Goal: Task Accomplishment & Management: Complete application form

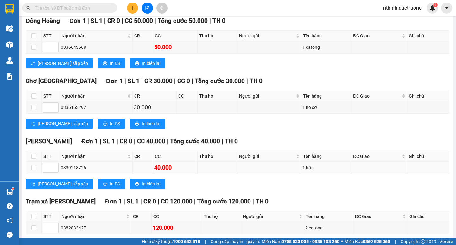
scroll to position [58, 0]
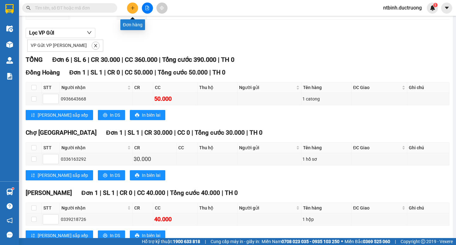
click at [133, 11] on button at bounding box center [132, 8] width 11 height 11
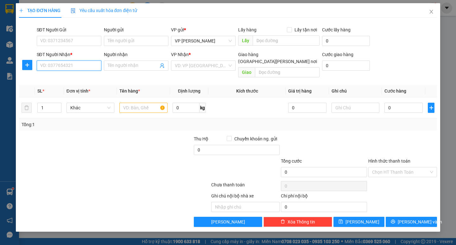
click at [60, 65] on input "SĐT Người Nhận *" at bounding box center [69, 65] width 65 height 10
click at [76, 67] on input "SĐT Người Nhận *" at bounding box center [69, 65] width 65 height 10
type input "0943020446"
click at [72, 78] on div "0943020446 - viêt anh" at bounding box center [68, 78] width 57 height 7
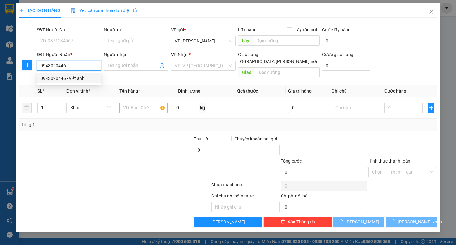
type input "viêt [PERSON_NAME]"
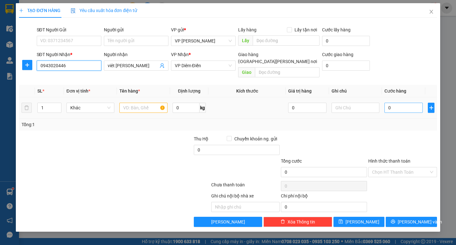
type input "0943020446"
click at [399, 104] on input "0" at bounding box center [403, 107] width 38 height 10
type input "6"
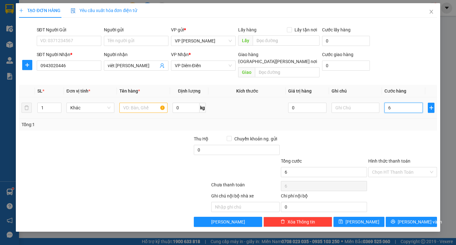
type input "60"
click at [399, 104] on input "60" at bounding box center [403, 107] width 38 height 10
type input "60.000"
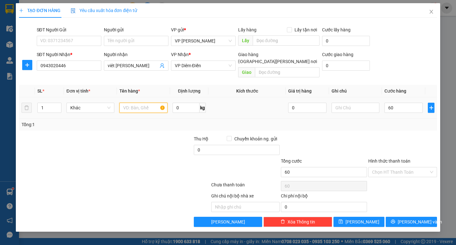
type input "60.000"
click at [133, 103] on input "text" at bounding box center [143, 107] width 48 height 10
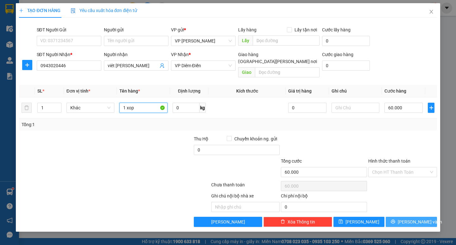
type input "1 xop"
click at [414, 218] on span "[PERSON_NAME] và In" at bounding box center [419, 221] width 44 height 7
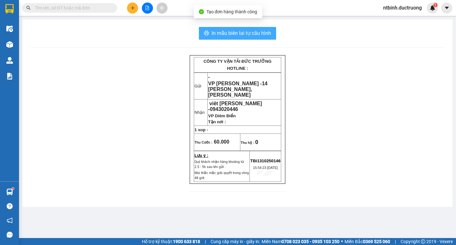
click at [243, 38] on button "In mẫu biên lai tự cấu hình" at bounding box center [237, 33] width 77 height 13
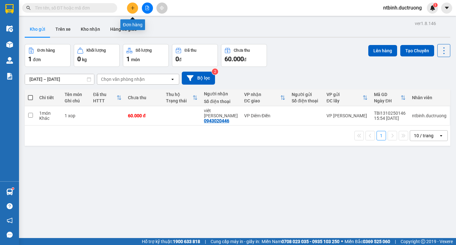
click at [130, 8] on icon "plus" at bounding box center [132, 8] width 4 height 4
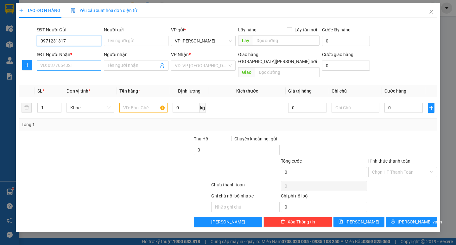
type input "0971231317"
click at [73, 66] on input "SĐT Người Nhận *" at bounding box center [69, 65] width 65 height 10
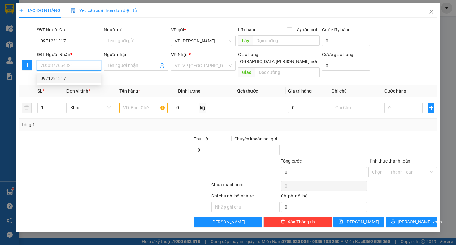
click at [67, 77] on div "0971231317" at bounding box center [68, 78] width 57 height 7
type input "0971231317"
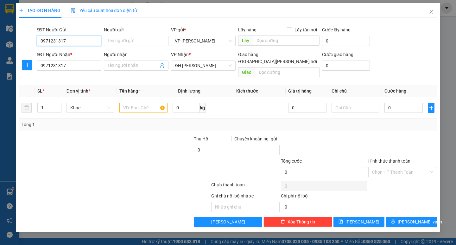
click at [72, 42] on input "0971231317" at bounding box center [69, 41] width 65 height 10
type input "0"
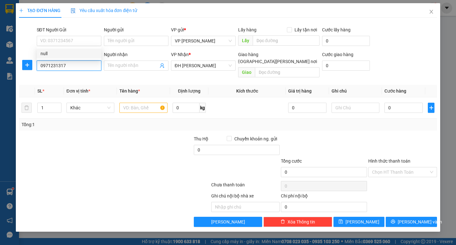
click at [67, 67] on input "0971231317" at bounding box center [69, 65] width 65 height 10
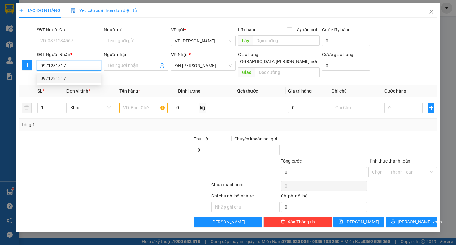
click at [58, 77] on div "0971231317" at bounding box center [68, 78] width 57 height 7
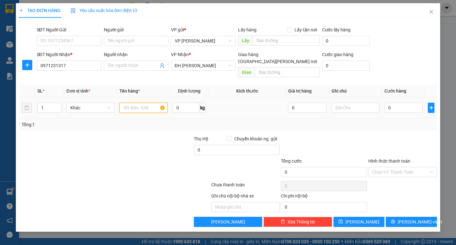
click at [139, 102] on input "text" at bounding box center [143, 107] width 48 height 10
type input "1 xop"
click at [403, 102] on input "0" at bounding box center [403, 107] width 38 height 10
click at [403, 102] on input "50" at bounding box center [403, 107] width 38 height 10
click at [404, 159] on div "Hình thức thanh toán" at bounding box center [402, 161] width 69 height 9
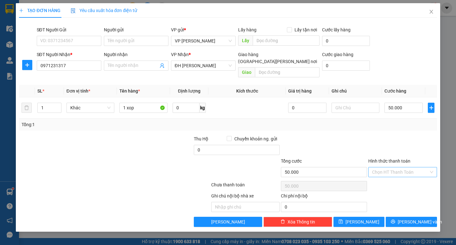
click at [404, 167] on input "Hình thức thanh toán" at bounding box center [400, 171] width 57 height 9
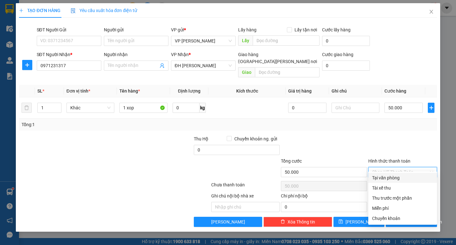
click at [388, 179] on div "Tại văn phòng" at bounding box center [402, 177] width 61 height 7
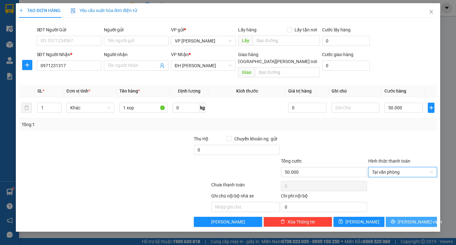
click at [415, 218] on span "[PERSON_NAME] và In" at bounding box center [419, 221] width 44 height 7
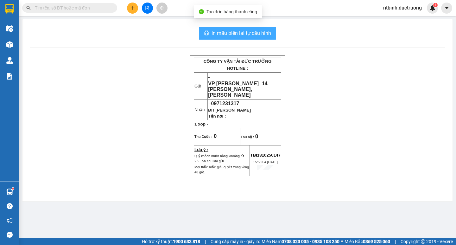
click at [241, 33] on span "In mẫu biên lai tự cấu hình" at bounding box center [240, 33] width 59 height 8
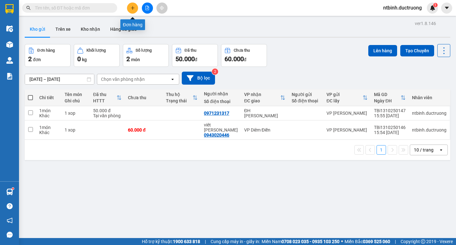
click at [131, 8] on icon "plus" at bounding box center [132, 8] width 4 height 4
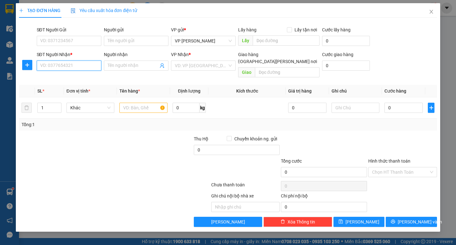
click at [79, 62] on input "SĐT Người Nhận *" at bounding box center [69, 65] width 65 height 10
click at [77, 77] on div "0352237366" at bounding box center [68, 78] width 57 height 7
type input "0352237366"
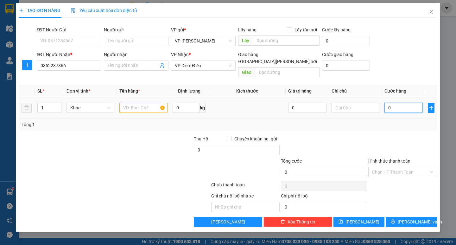
click at [404, 104] on input "0" at bounding box center [403, 107] width 38 height 10
type input "0"
click at [134, 102] on input "text" at bounding box center [143, 107] width 48 height 10
type input "2"
click at [134, 102] on input "1" at bounding box center [143, 107] width 48 height 10
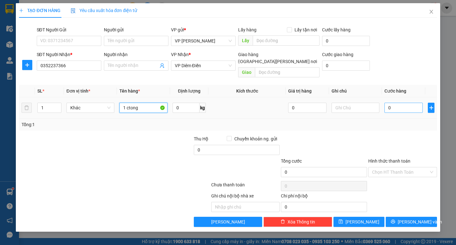
type input "1 ctong"
click at [393, 102] on input "0" at bounding box center [403, 107] width 38 height 10
type input "6"
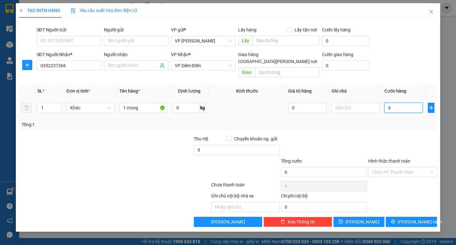
type input "60"
click at [391, 102] on input "60" at bounding box center [403, 107] width 38 height 10
click at [418, 218] on span "[PERSON_NAME] và In" at bounding box center [419, 221] width 44 height 7
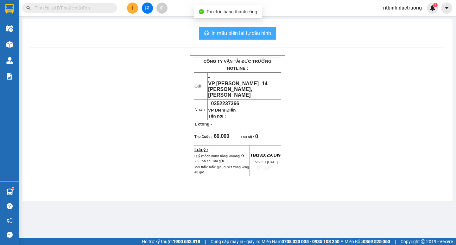
click at [244, 27] on button "In mẫu biên lai tự cấu hình" at bounding box center [237, 33] width 77 height 13
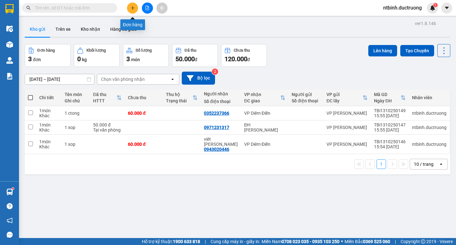
click at [129, 7] on button at bounding box center [132, 8] width 11 height 11
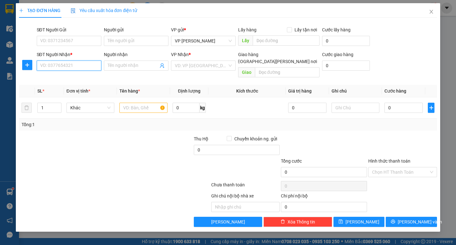
click at [54, 67] on input "SĐT Người Nhận *" at bounding box center [69, 65] width 65 height 10
type input "0947096368"
click at [63, 74] on div "0947096368" at bounding box center [69, 78] width 65 height 10
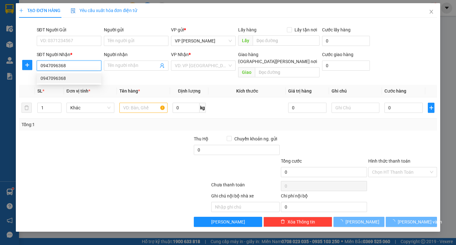
checkbox input "true"
type input "no2t1 ngoại giao đoàn [PERSON_NAME] bắc từ [GEOGRAPHIC_DATA]"
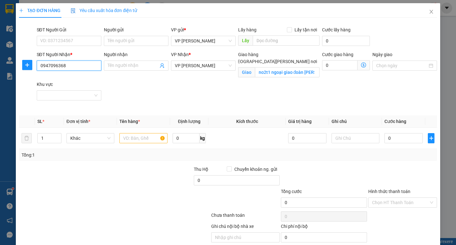
click at [78, 66] on input "0947096368" at bounding box center [69, 65] width 65 height 10
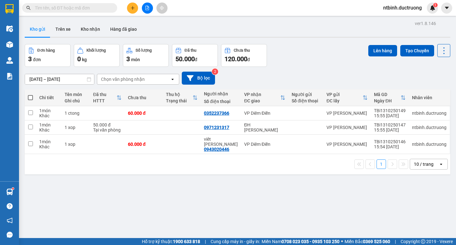
click at [130, 3] on button at bounding box center [132, 8] width 11 height 11
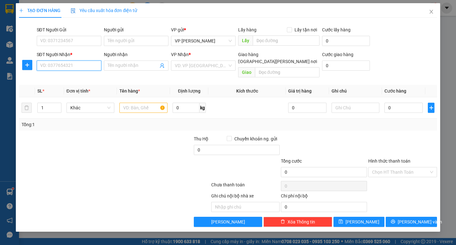
click at [54, 63] on input "SĐT Người Nhận *" at bounding box center [69, 65] width 65 height 10
type input "0869622186"
click at [207, 66] on input "search" at bounding box center [201, 65] width 53 height 9
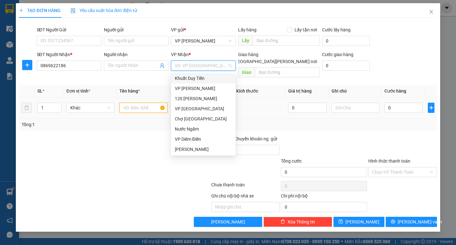
click at [125, 103] on input "text" at bounding box center [143, 107] width 48 height 10
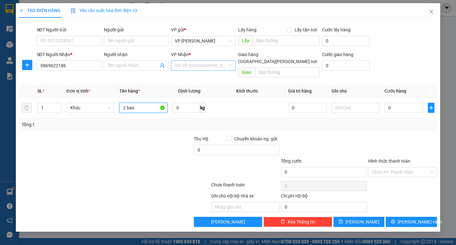
type input "2 bao"
click at [194, 70] on input "search" at bounding box center [201, 65] width 53 height 9
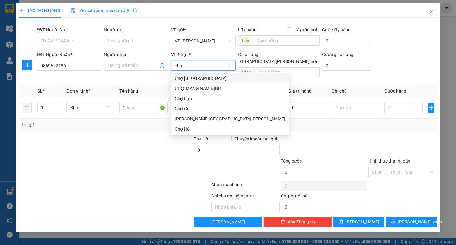
type input "chợ"
click at [189, 127] on div "Chợ Hồ" at bounding box center [230, 128] width 110 height 7
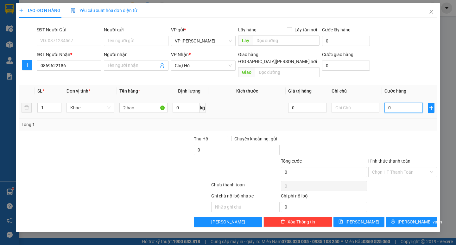
click at [400, 102] on input "0" at bounding box center [403, 107] width 38 height 10
type input "1"
type input "10"
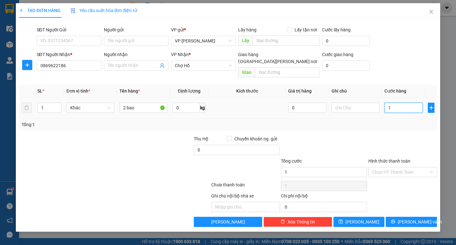
type input "10"
type input "100"
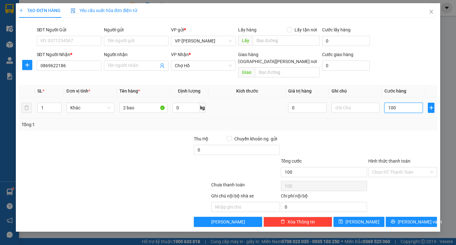
click at [400, 102] on input "100" at bounding box center [403, 107] width 38 height 10
click at [406, 218] on span "[PERSON_NAME] và In" at bounding box center [419, 221] width 44 height 7
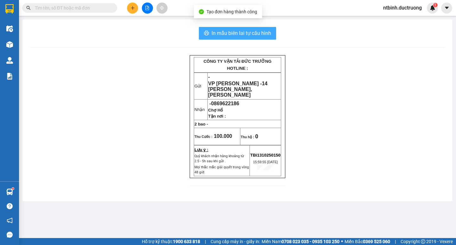
click at [227, 30] on span "In mẫu biên lai tự cấu hình" at bounding box center [240, 33] width 59 height 8
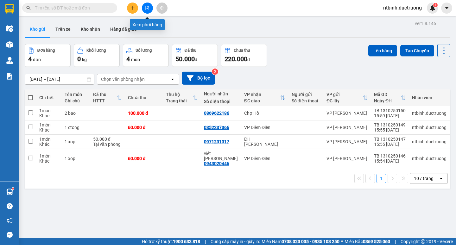
click at [149, 9] on button at bounding box center [147, 8] width 11 height 11
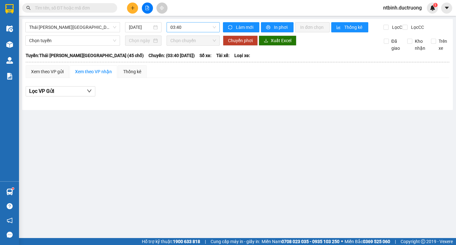
click at [197, 29] on span "03:40" at bounding box center [193, 26] width 46 height 9
click at [53, 25] on span "Thái [PERSON_NAME][GEOGRAPHIC_DATA] (45 chỗ)" at bounding box center [72, 26] width 87 height 9
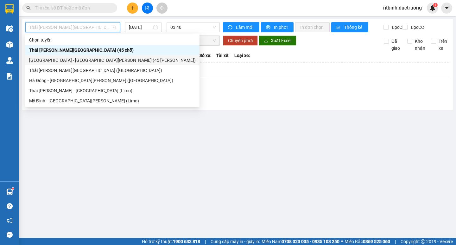
click at [53, 58] on div "[GEOGRAPHIC_DATA] - [GEOGRAPHIC_DATA][PERSON_NAME] (45 [PERSON_NAME])" at bounding box center [112, 60] width 166 height 7
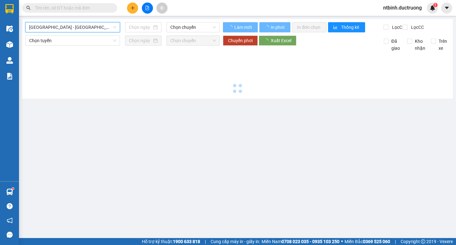
type input "[DATE]"
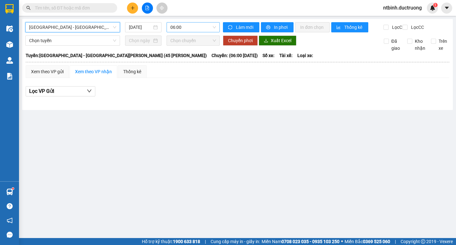
click at [197, 29] on span "06:00" at bounding box center [193, 26] width 46 height 9
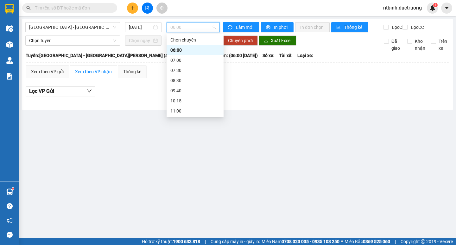
click at [173, 158] on div "14:00" at bounding box center [194, 161] width 49 height 7
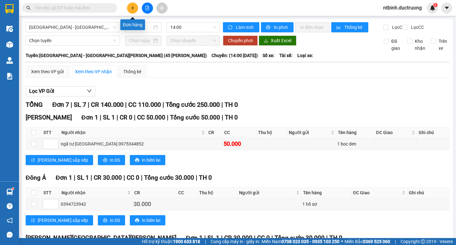
click at [137, 5] on button at bounding box center [132, 8] width 11 height 11
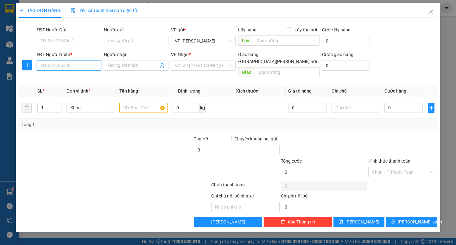
click at [70, 69] on input "SĐT Người Nhận *" at bounding box center [69, 65] width 65 height 10
click at [65, 80] on div "0339908198" at bounding box center [68, 78] width 57 height 7
type input "0339908198"
click at [138, 102] on input "text" at bounding box center [143, 107] width 48 height 10
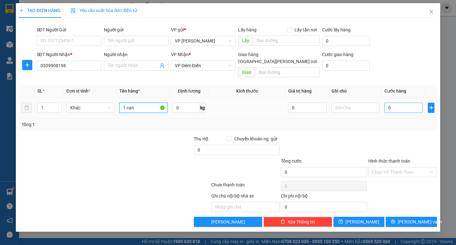
type input "1 can"
click at [390, 102] on input "0" at bounding box center [403, 107] width 38 height 10
type input "3"
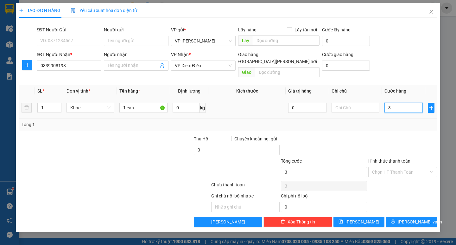
type input "30"
click at [387, 102] on input "30" at bounding box center [403, 107] width 38 height 10
click at [394, 216] on button "[PERSON_NAME] và In" at bounding box center [410, 221] width 51 height 10
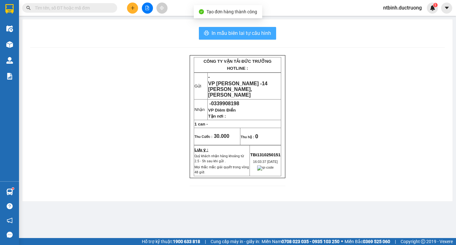
click at [225, 33] on span "In mẫu biên lai tự cấu hình" at bounding box center [240, 33] width 59 height 8
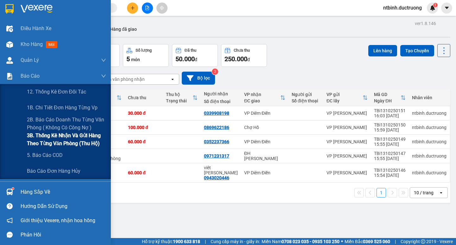
click at [67, 134] on span "3B. Thống kê nhận và gửi hàng theo từng văn phòng (thu hộ)" at bounding box center [66, 139] width 79 height 16
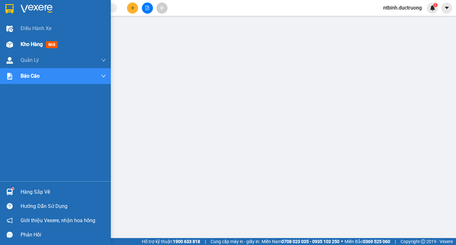
click at [20, 43] on div "Kho hàng mới" at bounding box center [55, 44] width 111 height 16
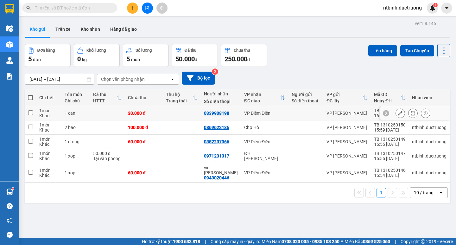
click at [29, 112] on input "checkbox" at bounding box center [30, 112] width 5 height 5
checkbox input "true"
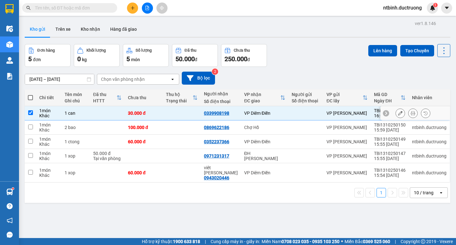
drag, startPoint x: 30, startPoint y: 119, endPoint x: 31, endPoint y: 122, distance: 3.2
click at [31, 122] on tbody "1 món Khác 1 can 30.000 đ 0339908198 VP Diêm Điền VP [PERSON_NAME] TBi131025015…" at bounding box center [237, 144] width 425 height 76
click at [31, 126] on input "checkbox" at bounding box center [30, 126] width 5 height 5
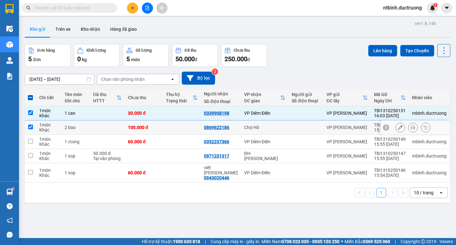
checkbox input "true"
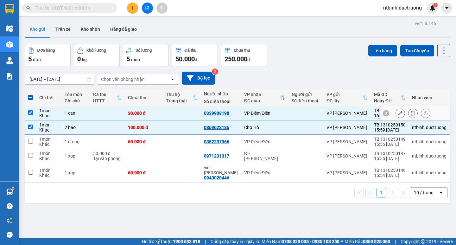
click at [63, 108] on td "1 can" at bounding box center [75, 113] width 28 height 14
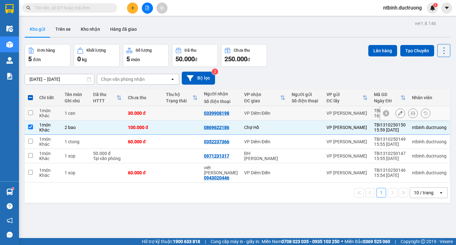
click at [30, 115] on td at bounding box center [30, 113] width 11 height 14
checkbox input "true"
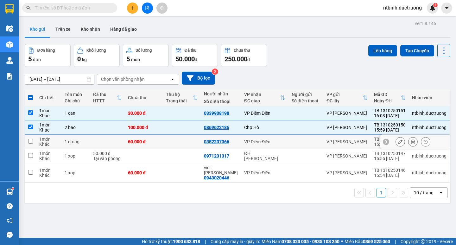
click at [33, 143] on td at bounding box center [30, 141] width 11 height 14
checkbox input "true"
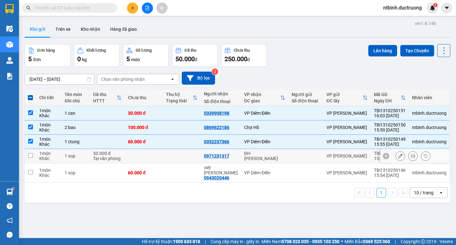
click at [34, 157] on td at bounding box center [30, 156] width 11 height 14
checkbox input "true"
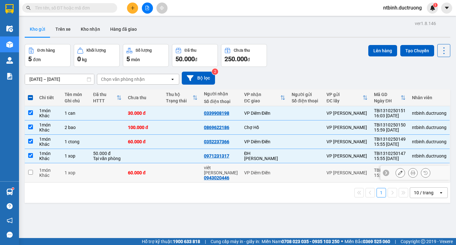
click at [38, 172] on td "1 món Khác" at bounding box center [48, 172] width 25 height 19
checkbox input "true"
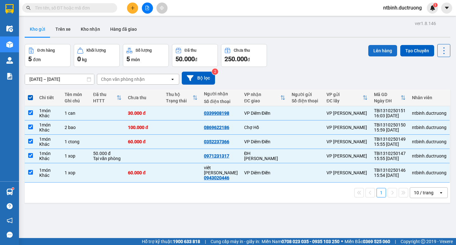
click at [385, 49] on button "Lên hàng" at bounding box center [382, 50] width 29 height 11
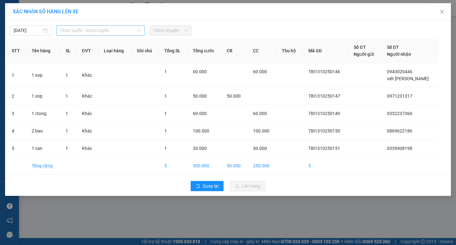
click at [128, 28] on span "Chọn tuyến - nhóm tuyến" at bounding box center [100, 30] width 81 height 9
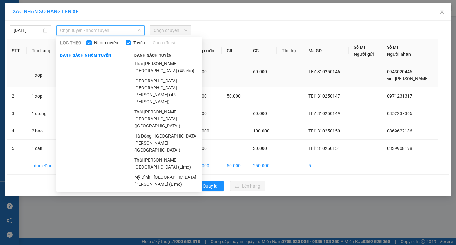
click at [149, 76] on li "[GEOGRAPHIC_DATA] - [GEOGRAPHIC_DATA][PERSON_NAME] (45 [PERSON_NAME])" at bounding box center [165, 91] width 71 height 31
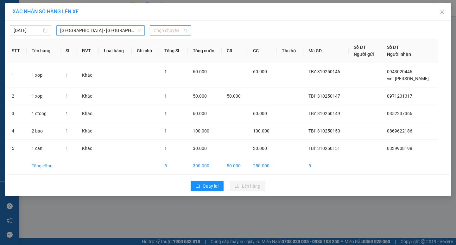
click at [174, 27] on span "Chọn chuyến" at bounding box center [170, 30] width 34 height 9
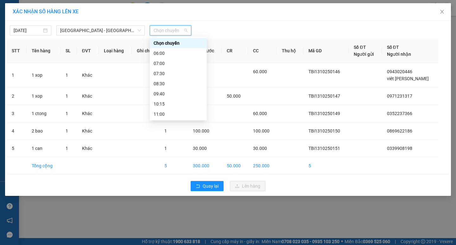
click at [162, 181] on div "16:00" at bounding box center [177, 184] width 49 height 7
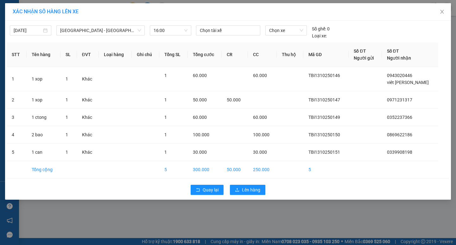
click at [248, 201] on div "XÁC [PERSON_NAME] SỐ HÀNG LÊN XE [DATE] [GEOGRAPHIC_DATA] - [GEOGRAPHIC_DATA][P…" at bounding box center [228, 122] width 456 height 245
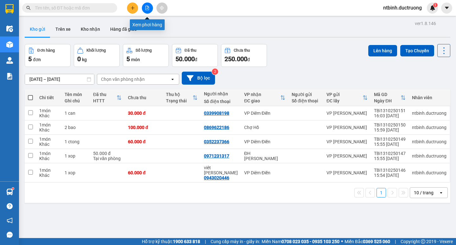
click at [145, 7] on icon "file-add" at bounding box center [147, 8] width 4 height 4
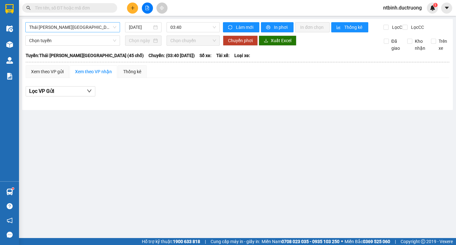
click at [100, 28] on span "Thái [PERSON_NAME][GEOGRAPHIC_DATA] (45 chỗ)" at bounding box center [72, 26] width 87 height 9
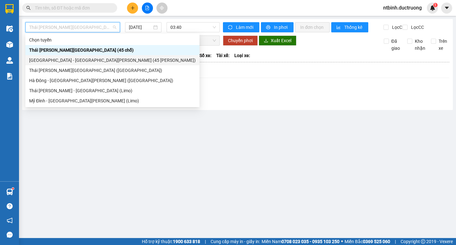
click at [55, 59] on div "[GEOGRAPHIC_DATA] - [GEOGRAPHIC_DATA][PERSON_NAME] (45 [PERSON_NAME])" at bounding box center [112, 60] width 166 height 7
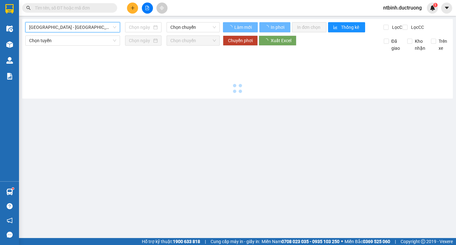
type input "[DATE]"
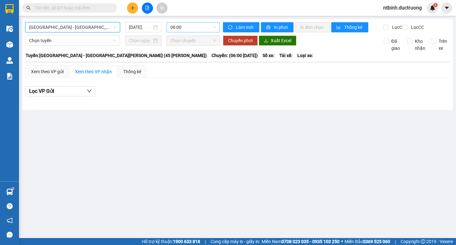
click at [194, 26] on span "06:00" at bounding box center [193, 26] width 46 height 9
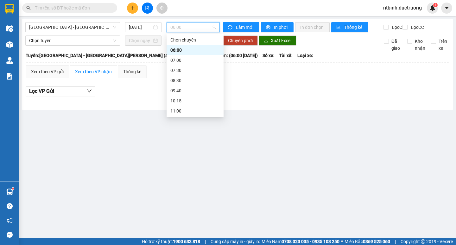
click at [179, 178] on div "16:00" at bounding box center [194, 181] width 49 height 7
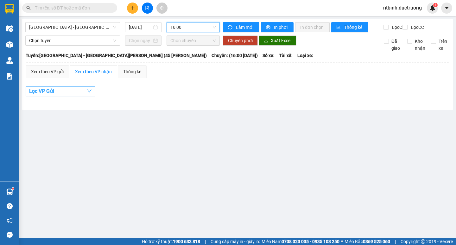
click at [88, 93] on icon "down" at bounding box center [89, 90] width 5 height 5
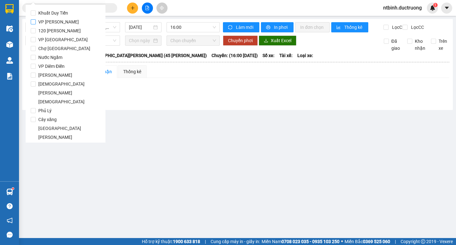
click at [32, 21] on input "VP [PERSON_NAME]" at bounding box center [33, 21] width 5 height 5
checkbox input "true"
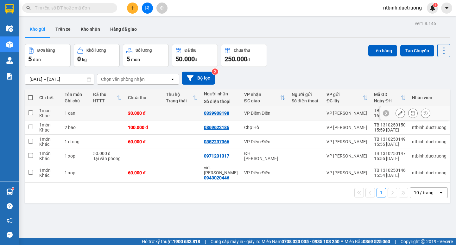
click at [30, 112] on input "checkbox" at bounding box center [30, 112] width 5 height 5
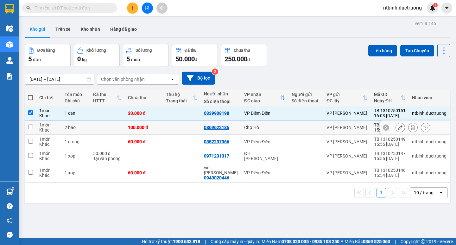
click at [31, 128] on input "checkbox" at bounding box center [30, 126] width 5 height 5
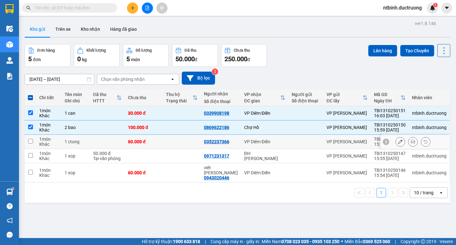
click at [32, 139] on input "checkbox" at bounding box center [30, 141] width 5 height 5
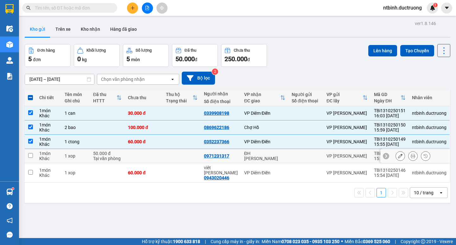
click at [31, 153] on input "checkbox" at bounding box center [30, 155] width 5 height 5
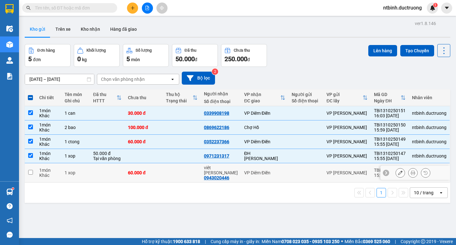
click at [31, 166] on td at bounding box center [30, 172] width 11 height 19
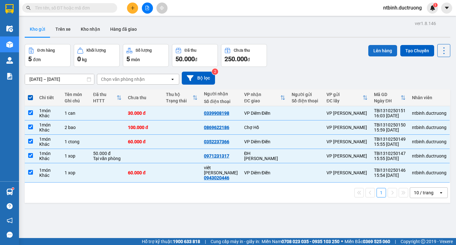
click at [373, 53] on button "Lên hàng" at bounding box center [382, 50] width 29 height 11
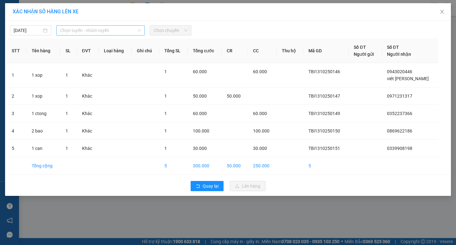
click at [120, 33] on span "Chọn tuyến - nhóm tuyến" at bounding box center [100, 30] width 81 height 9
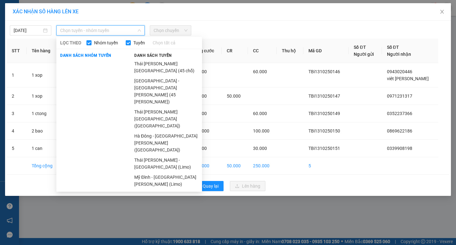
drag, startPoint x: 144, startPoint y: 74, endPoint x: 152, endPoint y: 40, distance: 34.1
click at [144, 76] on li "[GEOGRAPHIC_DATA] - [GEOGRAPHIC_DATA][PERSON_NAME] (45 [PERSON_NAME])" at bounding box center [165, 91] width 71 height 31
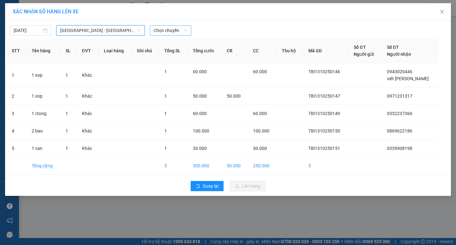
click at [168, 29] on span "Chọn chuyến" at bounding box center [170, 30] width 34 height 9
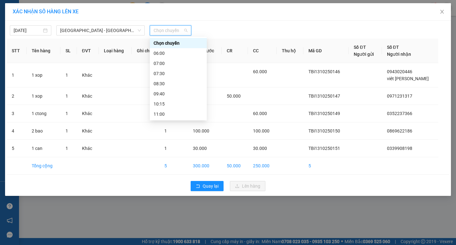
click at [156, 181] on div "16:00" at bounding box center [177, 184] width 49 height 7
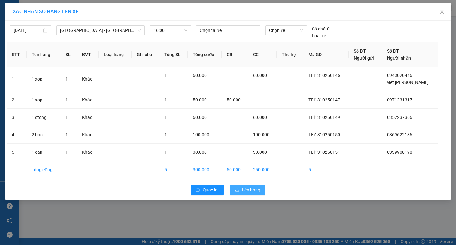
click at [247, 189] on span "Lên hàng" at bounding box center [251, 189] width 18 height 7
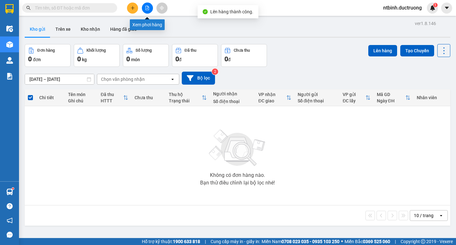
click at [147, 4] on button at bounding box center [147, 8] width 11 height 11
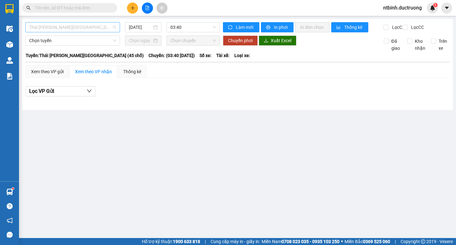
click at [100, 27] on span "Thái [PERSON_NAME][GEOGRAPHIC_DATA] (45 chỗ)" at bounding box center [72, 26] width 87 height 9
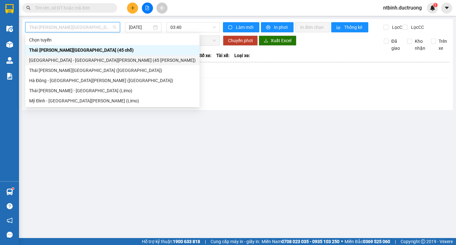
click at [49, 58] on div "[GEOGRAPHIC_DATA] - [GEOGRAPHIC_DATA][PERSON_NAME] (45 [PERSON_NAME])" at bounding box center [112, 60] width 166 height 7
type input "[DATE]"
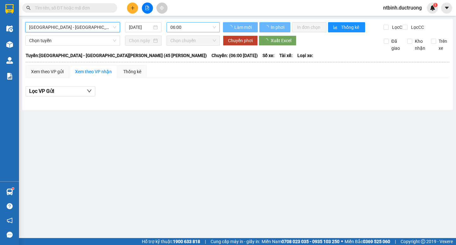
click at [187, 26] on span "06:00" at bounding box center [193, 26] width 46 height 9
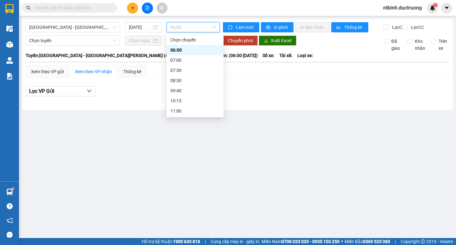
click at [174, 178] on div "16:00" at bounding box center [194, 181] width 49 height 7
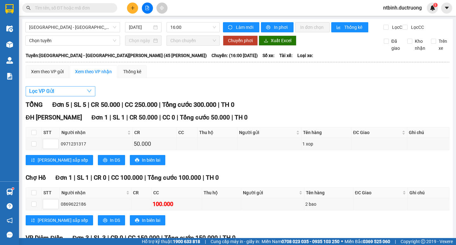
click at [90, 93] on icon "down" at bounding box center [89, 90] width 5 height 5
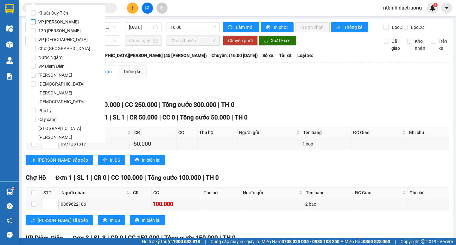
click at [40, 21] on span "VP [PERSON_NAME]" at bounding box center [59, 21] width 46 height 9
click at [36, 21] on input "VP [PERSON_NAME]" at bounding box center [33, 21] width 5 height 5
checkbox input "true"
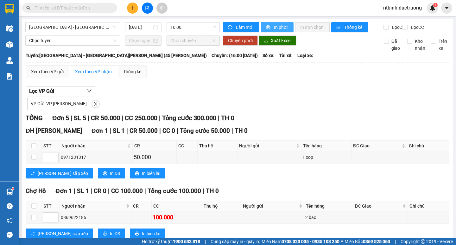
click at [271, 23] on button "In phơi" at bounding box center [277, 27] width 33 height 10
click at [148, 8] on icon "file-add" at bounding box center [147, 8] width 4 height 4
click at [126, 9] on div at bounding box center [146, 8] width 47 height 11
click at [132, 9] on icon "plus" at bounding box center [132, 8] width 4 height 4
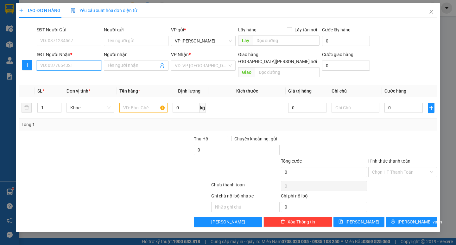
click at [70, 64] on input "SĐT Người Nhận *" at bounding box center [69, 65] width 65 height 10
type input "0886111974"
click at [197, 65] on input "search" at bounding box center [201, 65] width 53 height 9
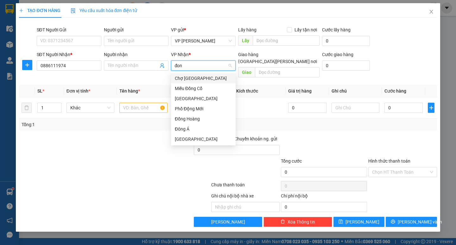
type input "đong"
click at [192, 119] on div "Đồng Hoàng" at bounding box center [203, 118] width 57 height 7
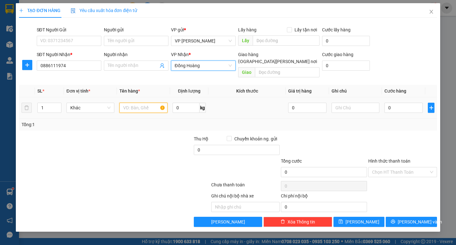
click at [134, 102] on input "text" at bounding box center [143, 107] width 48 height 10
type input "3 [PERSON_NAME]"
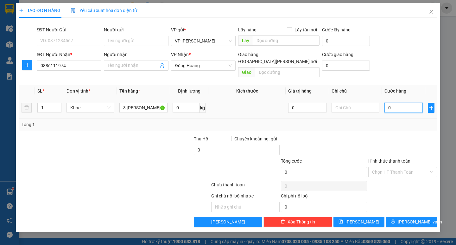
click at [395, 102] on input "0" at bounding box center [403, 107] width 38 height 10
click at [395, 102] on input "90" at bounding box center [403, 107] width 38 height 10
click at [412, 167] on input "Hình thức thanh toán" at bounding box center [400, 171] width 57 height 9
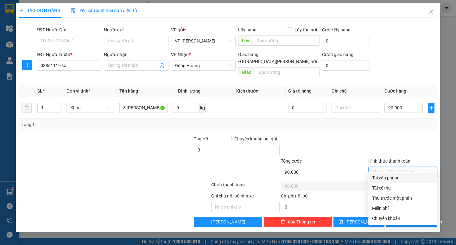
click at [401, 175] on div "Tại văn phòng" at bounding box center [402, 177] width 61 height 7
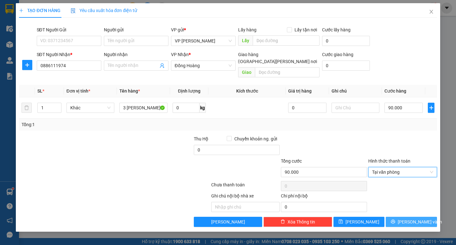
click at [415, 218] on span "[PERSON_NAME] và In" at bounding box center [419, 221] width 44 height 7
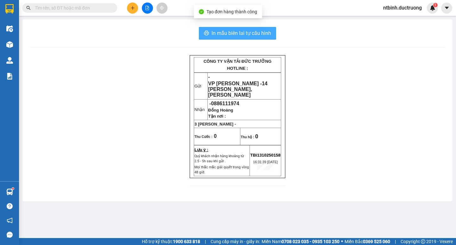
click at [244, 33] on span "In mẫu biên lai tự cấu hình" at bounding box center [240, 33] width 59 height 8
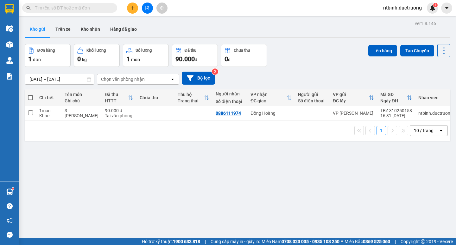
click at [67, 3] on span at bounding box center [69, 7] width 95 height 9
click at [67, 5] on input "text" at bounding box center [72, 7] width 75 height 7
type input "0"
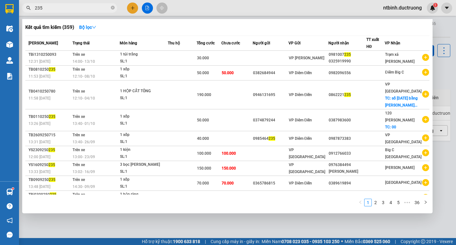
type input "235"
click at [132, 6] on div at bounding box center [228, 122] width 456 height 245
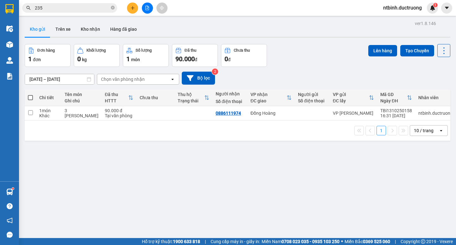
click at [129, 9] on button at bounding box center [132, 8] width 11 height 11
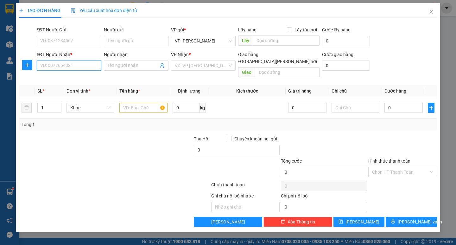
click at [90, 68] on input "SĐT Người Nhận *" at bounding box center [69, 65] width 65 height 10
click at [83, 76] on div "0987663335" at bounding box center [68, 78] width 57 height 7
type input "0987663335"
click at [134, 102] on input "text" at bounding box center [143, 107] width 48 height 10
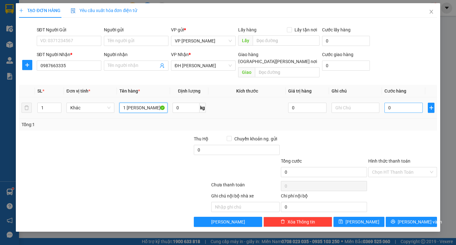
type input "1 [PERSON_NAME]"
click at [394, 102] on input "0" at bounding box center [403, 107] width 38 height 10
type input "1"
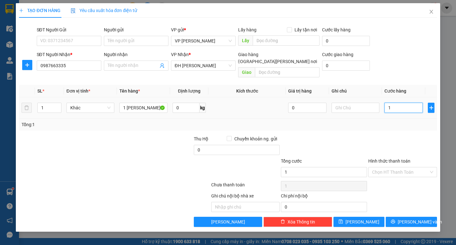
type input "10"
type input "100"
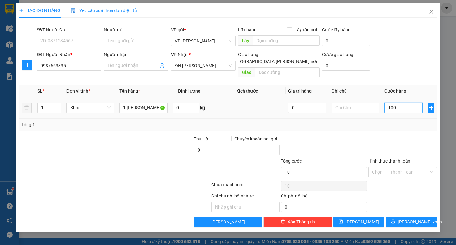
type input "100"
click at [394, 102] on input "100" at bounding box center [403, 107] width 38 height 10
type input "100.000"
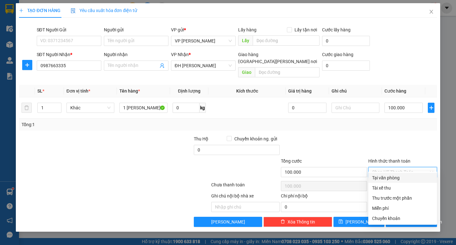
click at [410, 167] on input "Hình thức thanh toán" at bounding box center [400, 171] width 57 height 9
click at [397, 178] on div "Tại văn phòng" at bounding box center [402, 177] width 61 height 7
type input "0"
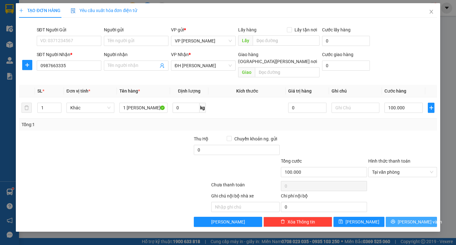
click at [410, 218] on span "[PERSON_NAME] và In" at bounding box center [419, 221] width 44 height 7
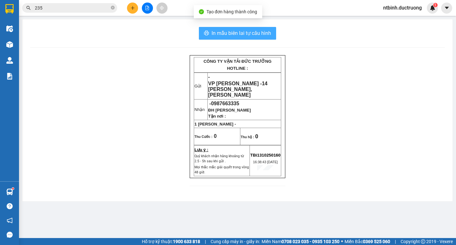
click at [244, 31] on span "In mẫu biên lai tự cấu hình" at bounding box center [240, 33] width 59 height 8
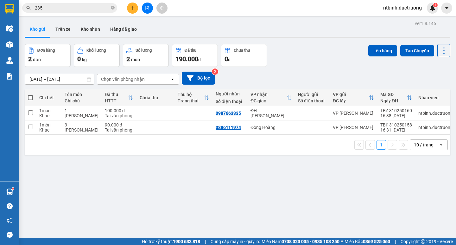
click at [130, 7] on button at bounding box center [132, 8] width 11 height 11
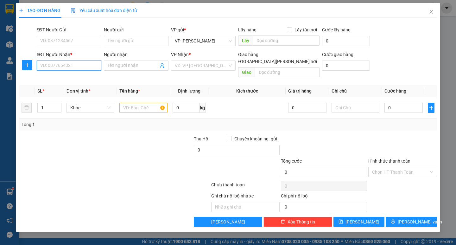
click at [60, 62] on input "SĐT Người Nhận *" at bounding box center [69, 65] width 65 height 10
click at [72, 75] on div "0984974626" at bounding box center [68, 78] width 57 height 7
type input "0984974626"
click at [142, 102] on input "text" at bounding box center [143, 107] width 48 height 10
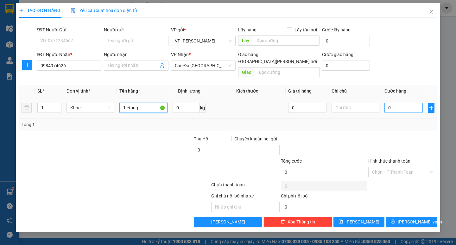
type input "1 ctong"
click at [394, 102] on input "0" at bounding box center [403, 107] width 38 height 10
type input "5"
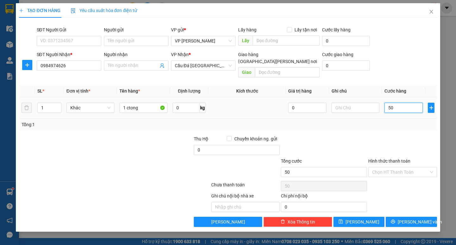
click at [394, 102] on input "50" at bounding box center [403, 107] width 38 height 10
click at [395, 219] on icon "printer" at bounding box center [393, 221] width 4 height 4
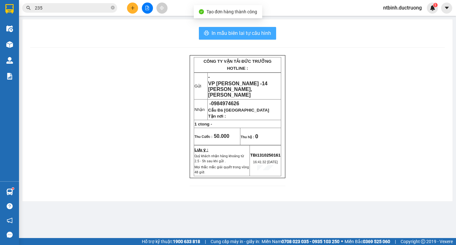
click at [246, 34] on span "In mẫu biên lai tự cấu hình" at bounding box center [240, 33] width 59 height 8
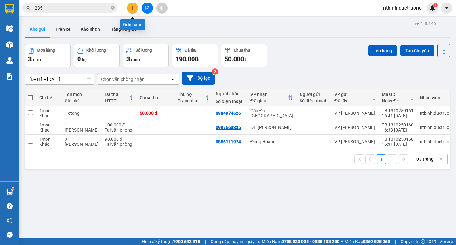
click at [135, 6] on button at bounding box center [132, 8] width 11 height 11
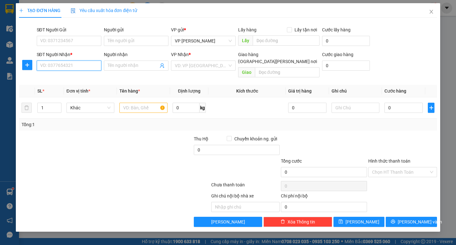
click at [59, 69] on input "SĐT Người Nhận *" at bounding box center [69, 65] width 65 height 10
click at [69, 65] on input "SĐT Người Nhận *" at bounding box center [69, 65] width 65 height 10
click at [66, 87] on div "0336502108 - a phú" at bounding box center [68, 88] width 57 height 7
type input "0336502108"
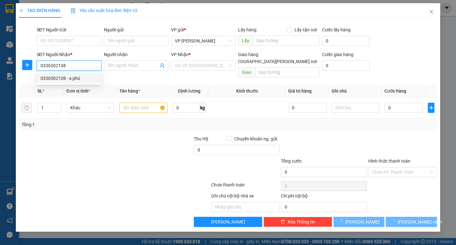
type input "a phú"
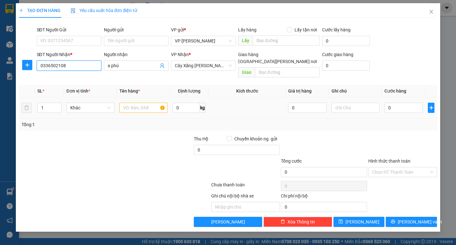
type input "0336502108"
click at [135, 104] on input "text" at bounding box center [143, 107] width 48 height 10
type input "bọc trắng"
click at [401, 102] on input "0" at bounding box center [403, 107] width 38 height 10
type input "4"
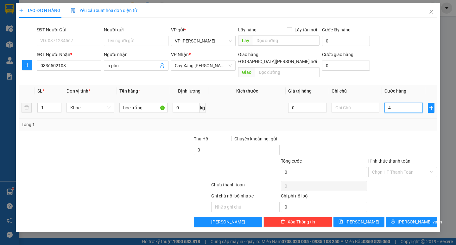
type input "4"
type input "40"
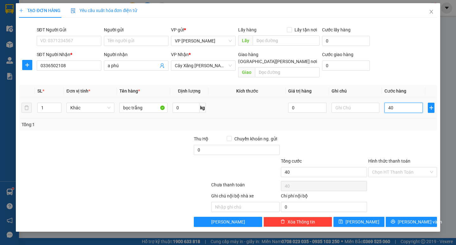
click at [401, 102] on input "40" at bounding box center [403, 107] width 38 height 10
click at [410, 218] on span "[PERSON_NAME] và In" at bounding box center [419, 221] width 44 height 7
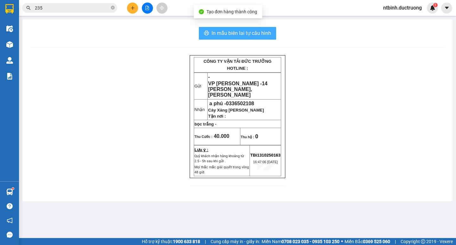
click at [245, 28] on button "In mẫu biên lai tự cấu hình" at bounding box center [237, 33] width 77 height 13
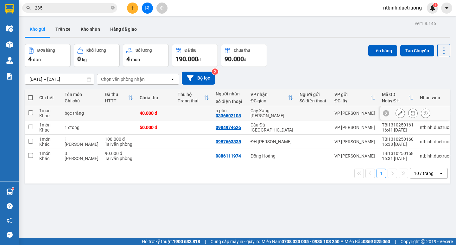
click at [35, 112] on td at bounding box center [30, 113] width 11 height 14
checkbox input "true"
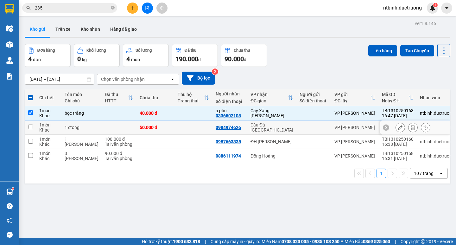
click at [30, 125] on input "checkbox" at bounding box center [30, 126] width 5 height 5
checkbox input "true"
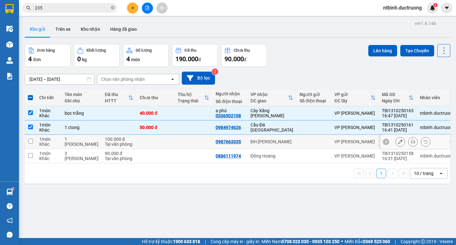
click at [34, 146] on td at bounding box center [30, 141] width 11 height 14
checkbox input "true"
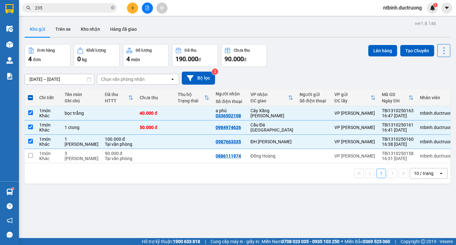
click at [26, 163] on div "1 10 / trang open" at bounding box center [237, 173] width 425 height 20
click at [35, 155] on td at bounding box center [30, 156] width 11 height 14
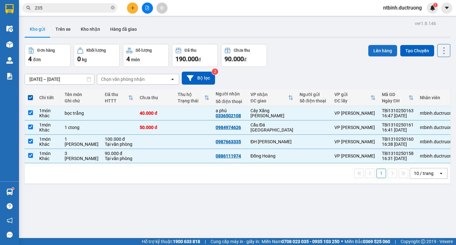
click at [374, 49] on button "Lên hàng" at bounding box center [382, 50] width 29 height 11
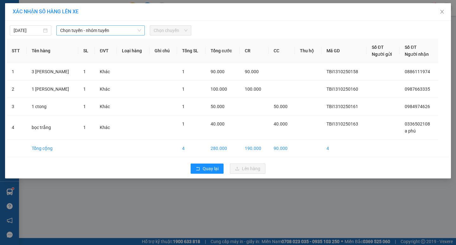
click at [119, 30] on span "Chọn tuyến - nhóm tuyến" at bounding box center [100, 30] width 81 height 9
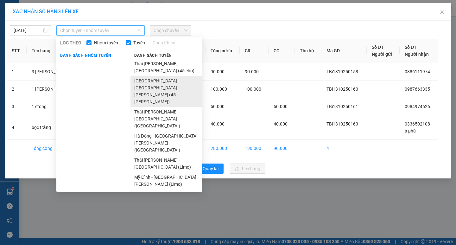
click at [153, 76] on li "[GEOGRAPHIC_DATA] - [GEOGRAPHIC_DATA][PERSON_NAME] (45 [PERSON_NAME])" at bounding box center [165, 91] width 71 height 31
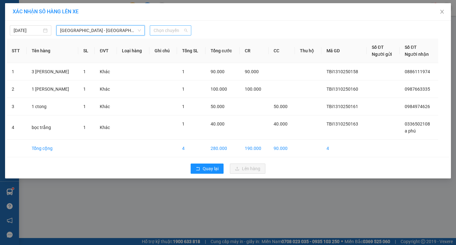
click at [171, 27] on span "Chọn chuyến" at bounding box center [170, 30] width 34 height 9
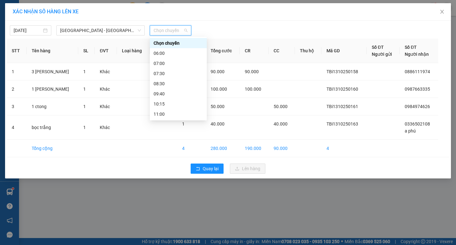
click at [160, 191] on div "17:00" at bounding box center [177, 194] width 49 height 7
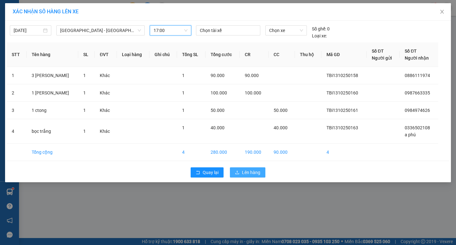
click at [246, 171] on span "Lên hàng" at bounding box center [251, 172] width 18 height 7
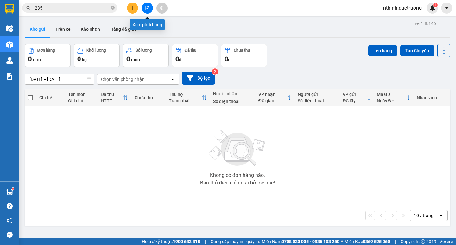
click at [145, 6] on icon "file-add" at bounding box center [147, 8] width 4 height 4
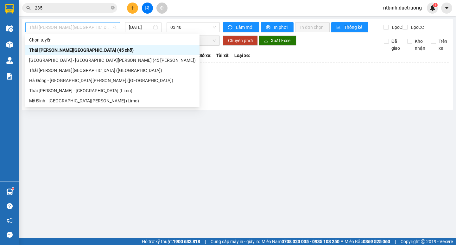
click at [101, 26] on span "Thái [PERSON_NAME][GEOGRAPHIC_DATA] (45 chỗ)" at bounding box center [72, 26] width 87 height 9
click at [73, 57] on div "[GEOGRAPHIC_DATA] - [GEOGRAPHIC_DATA][PERSON_NAME] (45 [PERSON_NAME])" at bounding box center [112, 60] width 166 height 7
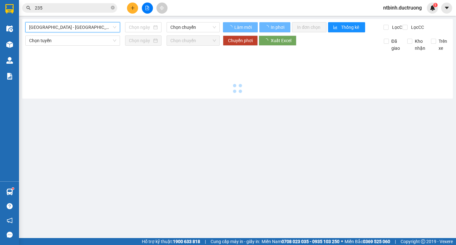
type input "[DATE]"
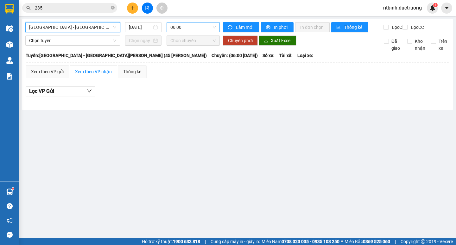
click at [189, 25] on span "06:00" at bounding box center [193, 26] width 46 height 9
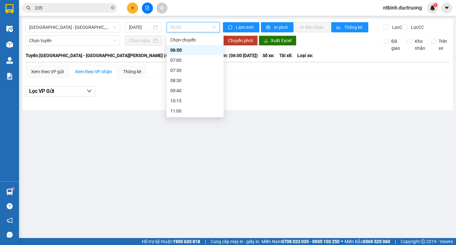
click at [177, 188] on div "17:00" at bounding box center [194, 191] width 49 height 7
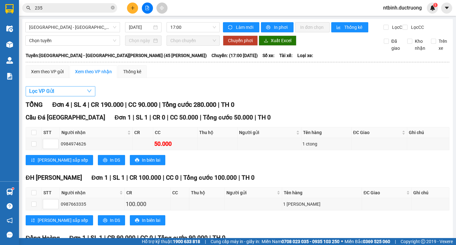
click at [82, 94] on button "Lọc VP Gửi" at bounding box center [61, 91] width 70 height 10
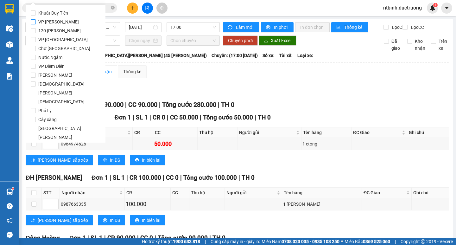
click at [46, 18] on span "VP [PERSON_NAME]" at bounding box center [59, 21] width 46 height 9
click at [36, 19] on input "VP [PERSON_NAME]" at bounding box center [33, 21] width 5 height 5
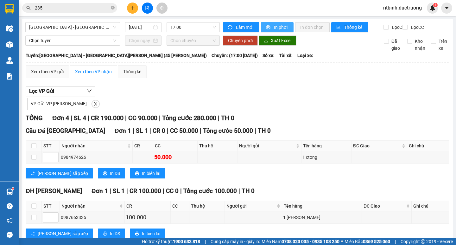
click at [274, 26] on span "In phơi" at bounding box center [281, 27] width 15 height 7
click at [278, 28] on span "In phơi" at bounding box center [281, 27] width 15 height 7
click at [131, 8] on icon "plus" at bounding box center [132, 8] width 4 height 4
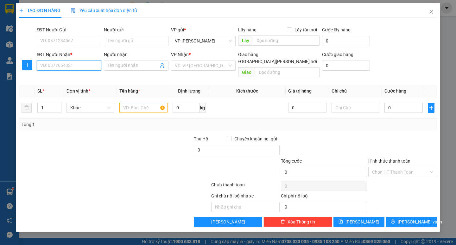
click at [60, 61] on input "SĐT Người Nhận *" at bounding box center [69, 65] width 65 height 10
click at [63, 66] on input "SĐT Người Nhận *" at bounding box center [69, 65] width 65 height 10
click at [83, 78] on div "0982959707" at bounding box center [68, 78] width 57 height 7
type input "0982959707"
click at [124, 102] on input "text" at bounding box center [143, 107] width 48 height 10
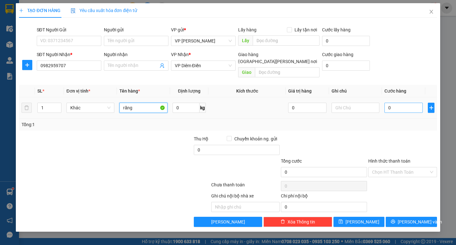
type input "răng"
click at [395, 102] on input "0" at bounding box center [403, 107] width 38 height 10
type input "3"
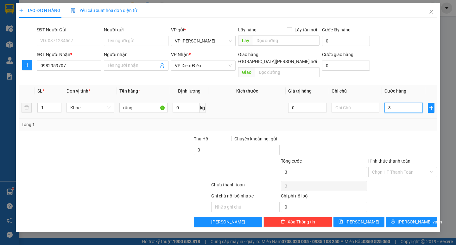
type input "30"
click at [391, 102] on input "30" at bounding box center [403, 107] width 38 height 10
type input "30.000"
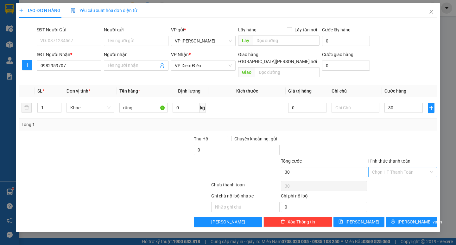
type input "30.000"
click at [391, 167] on input "Hình thức thanh toán" at bounding box center [400, 171] width 57 height 9
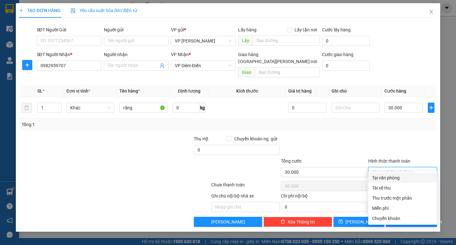
click at [386, 177] on div "Tại văn phòng" at bounding box center [402, 177] width 61 height 7
type input "0"
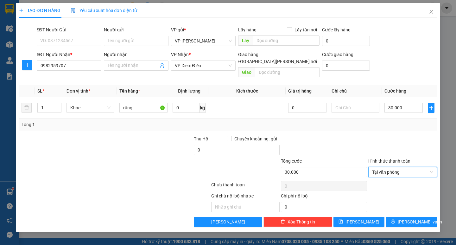
click at [433, 209] on div "Transit Pickup Surcharge Ids Transit Deliver Surcharge Ids Transit Deliver Surc…" at bounding box center [227, 125] width 417 height 204
click at [431, 216] on button "[PERSON_NAME] và In" at bounding box center [410, 221] width 51 height 10
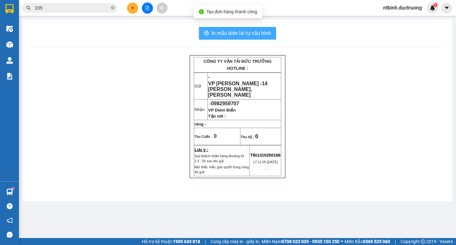
click at [266, 34] on span "In mẫu biên lai tự cấu hình" at bounding box center [240, 33] width 59 height 8
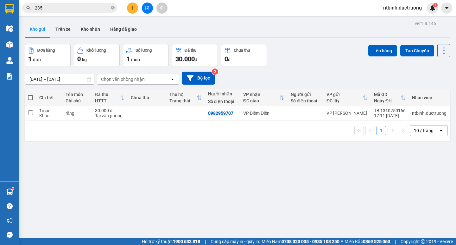
click at [144, 9] on button at bounding box center [147, 8] width 11 height 11
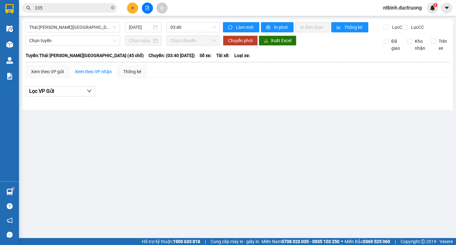
click at [88, 22] on div "Thái [PERSON_NAME][GEOGRAPHIC_DATA] (45 chỗ) [DATE] 03:40 [PERSON_NAME] mới In …" at bounding box center [237, 64] width 430 height 91
click at [91, 25] on span "Thái [PERSON_NAME][GEOGRAPHIC_DATA] (45 chỗ)" at bounding box center [72, 26] width 87 height 9
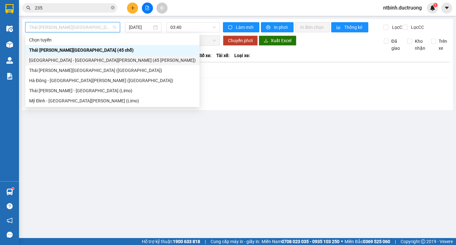
click at [65, 57] on div "[GEOGRAPHIC_DATA] - [GEOGRAPHIC_DATA][PERSON_NAME] (45 [PERSON_NAME])" at bounding box center [112, 60] width 166 height 7
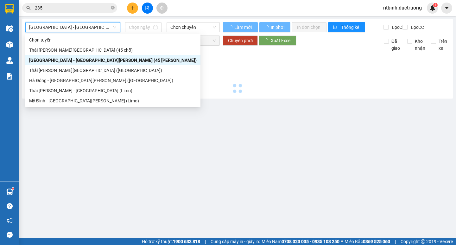
type input "[DATE]"
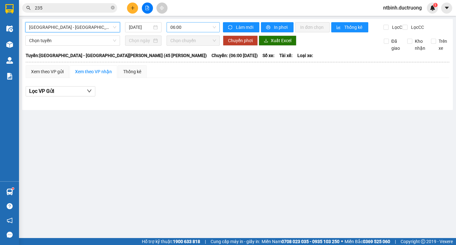
click at [195, 29] on span "06:00" at bounding box center [193, 26] width 46 height 9
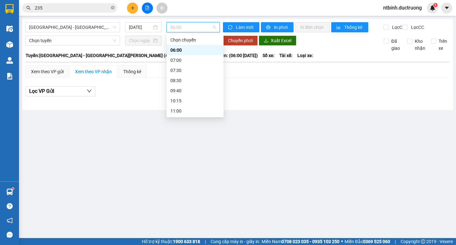
click at [176, 188] on div "17:00" at bounding box center [194, 191] width 49 height 7
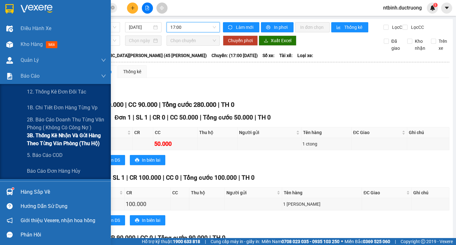
click at [51, 139] on span "3B. Thống kê nhận và gửi hàng theo từng văn phòng (thu hộ)" at bounding box center [66, 139] width 79 height 16
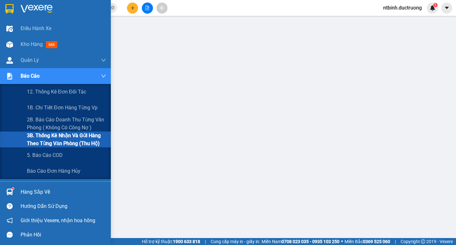
click at [8, 77] on img at bounding box center [9, 76] width 7 height 7
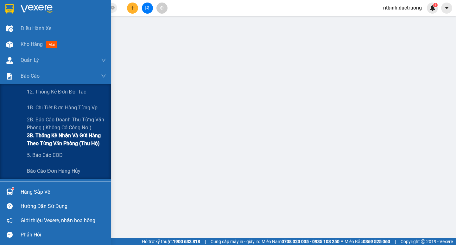
click at [46, 139] on span "3B. Thống kê nhận và gửi hàng theo từng văn phòng (thu hộ)" at bounding box center [66, 139] width 79 height 16
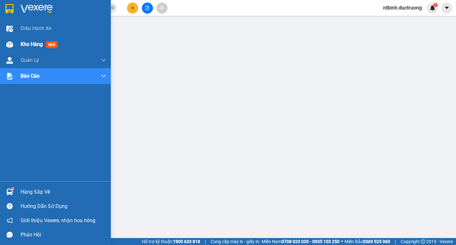
click at [33, 41] on span "Kho hàng" at bounding box center [32, 44] width 22 height 6
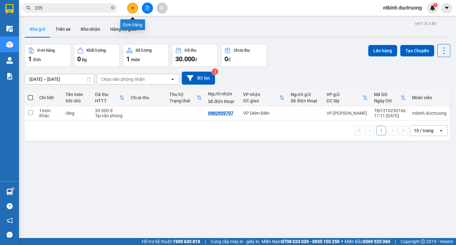
click at [135, 3] on div at bounding box center [146, 8] width 47 height 11
click at [133, 4] on button at bounding box center [132, 8] width 11 height 11
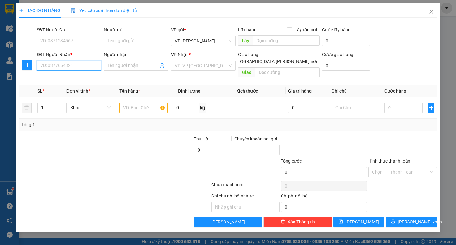
click at [72, 66] on input "SĐT Người Nhận *" at bounding box center [69, 65] width 65 height 10
click at [53, 68] on input "SĐT Người Nhận *" at bounding box center [69, 65] width 65 height 10
click at [62, 63] on input "SĐT Người Nhận *" at bounding box center [69, 65] width 65 height 10
type input "0833803053"
click at [204, 67] on input "search" at bounding box center [201, 65] width 53 height 9
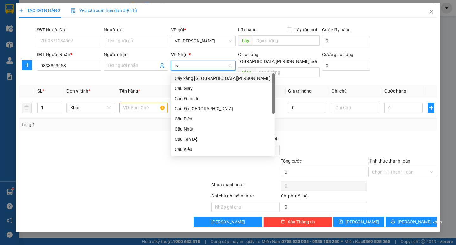
type input "cây"
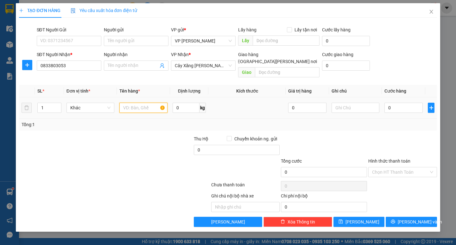
click at [135, 102] on input "text" at bounding box center [143, 107] width 48 height 10
type input "1 bịch trắng"
click at [400, 102] on input "0" at bounding box center [403, 107] width 38 height 10
click at [400, 102] on input "40" at bounding box center [403, 107] width 38 height 10
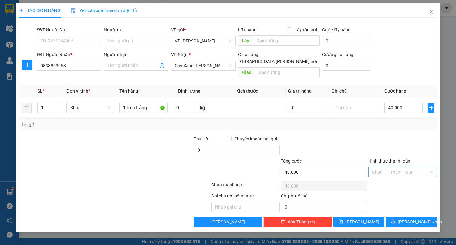
click at [403, 167] on input "Hình thức thanh toán" at bounding box center [400, 171] width 57 height 9
click at [396, 141] on div at bounding box center [402, 146] width 70 height 22
click at [411, 218] on span "[PERSON_NAME] và In" at bounding box center [419, 221] width 44 height 7
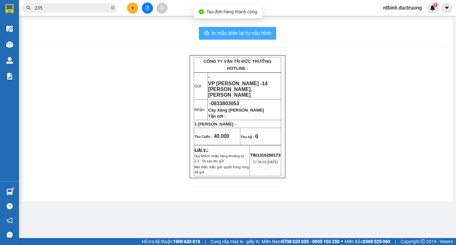
click at [211, 37] on button "In mẫu biên lai tự cấu hình" at bounding box center [237, 33] width 77 height 13
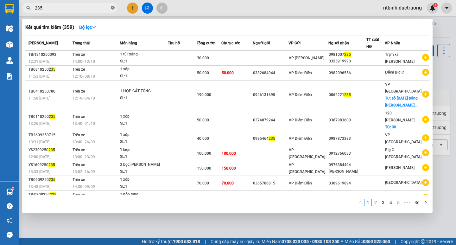
click at [112, 8] on icon "close-circle" at bounding box center [113, 8] width 4 height 4
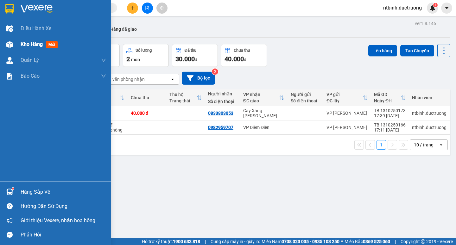
click at [10, 48] on div at bounding box center [9, 44] width 11 height 11
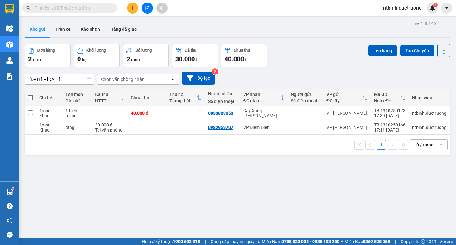
click at [130, 6] on icon "plus" at bounding box center [132, 8] width 4 height 4
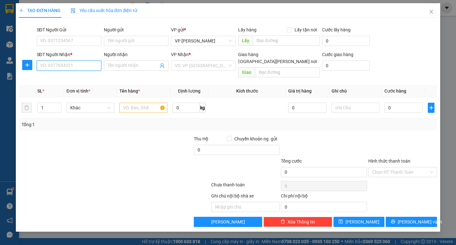
click at [83, 68] on input "SĐT Người Nhận *" at bounding box center [69, 65] width 65 height 10
type input "0982793705"
click at [197, 65] on input "search" at bounding box center [201, 65] width 53 height 9
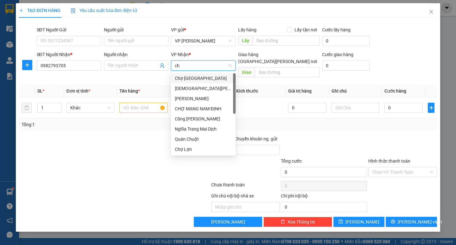
type input "cho"
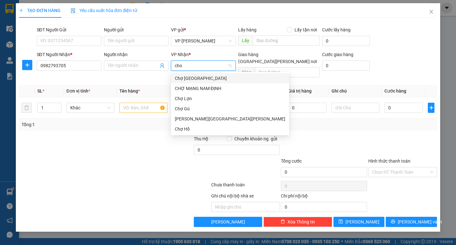
click at [197, 80] on div "Chợ [GEOGRAPHIC_DATA]" at bounding box center [230, 78] width 110 height 7
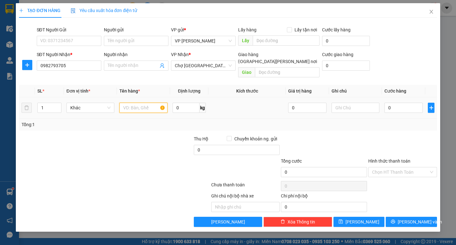
click at [131, 102] on input "text" at bounding box center [143, 107] width 48 height 10
type input "1 hồ sơ"
click at [396, 102] on input "0" at bounding box center [403, 107] width 38 height 10
click at [384, 102] on td "0" at bounding box center [402, 107] width 43 height 21
click at [392, 101] on div "0" at bounding box center [403, 107] width 38 height 13
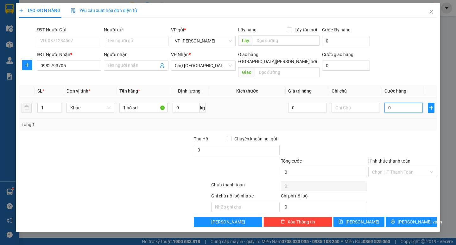
click at [391, 102] on input "0" at bounding box center [403, 107] width 38 height 10
click at [383, 102] on td "0" at bounding box center [402, 107] width 43 height 21
click at [390, 102] on input "0" at bounding box center [403, 107] width 38 height 10
click at [387, 102] on input "0" at bounding box center [403, 107] width 38 height 10
click at [397, 167] on input "Hình thức thanh toán" at bounding box center [400, 171] width 57 height 9
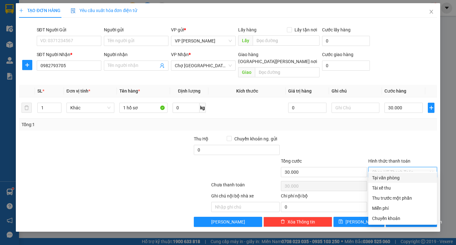
click at [398, 177] on div "Tại văn phòng" at bounding box center [402, 177] width 61 height 7
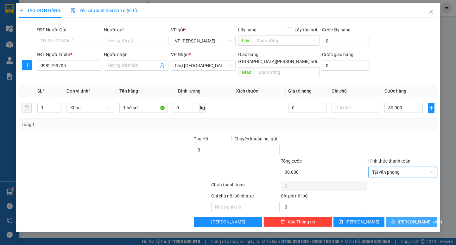
click at [410, 218] on span "[PERSON_NAME] và In" at bounding box center [419, 221] width 44 height 7
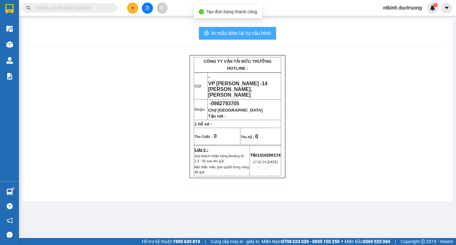
click at [245, 32] on span "In mẫu biên lai tự cấu hình" at bounding box center [240, 33] width 59 height 8
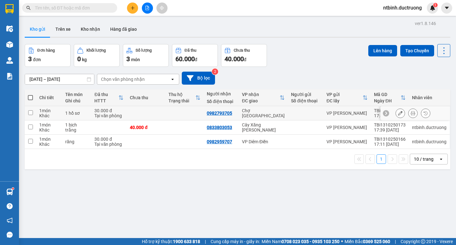
click at [147, 113] on td at bounding box center [146, 113] width 38 height 14
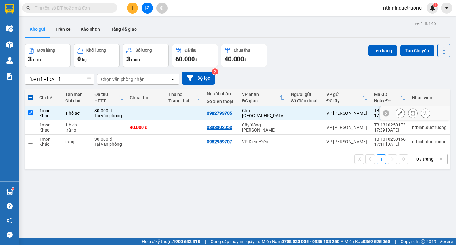
click at [154, 112] on td at bounding box center [146, 113] width 38 height 14
checkbox input "false"
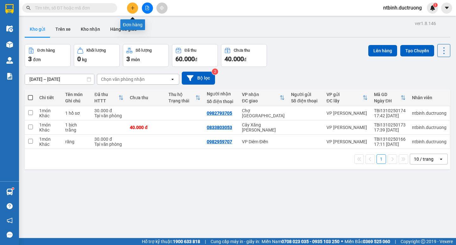
click at [133, 12] on button at bounding box center [132, 8] width 11 height 11
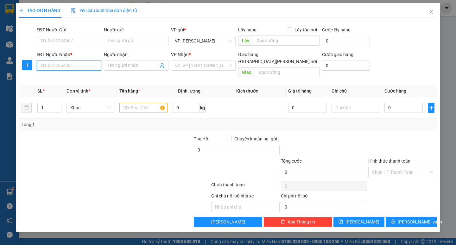
click at [56, 64] on input "SĐT Người Nhận *" at bounding box center [69, 65] width 65 height 10
click at [73, 81] on div "0936643668" at bounding box center [68, 78] width 57 height 7
type input "0936643668"
click at [143, 102] on input "text" at bounding box center [143, 107] width 48 height 10
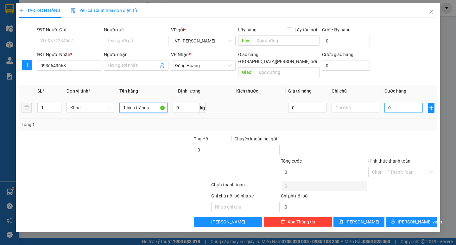
type input "1 bịch trăngs"
click at [398, 102] on input "0" at bounding box center [403, 107] width 38 height 10
click at [398, 102] on input "50" at bounding box center [403, 107] width 38 height 10
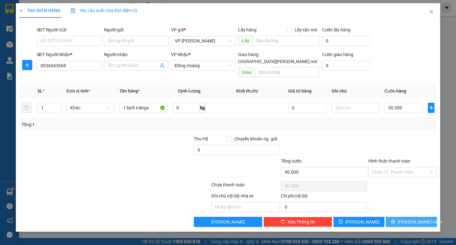
drag, startPoint x: 411, startPoint y: 214, endPoint x: 408, endPoint y: 209, distance: 5.7
click at [411, 218] on span "[PERSON_NAME] và In" at bounding box center [419, 221] width 44 height 7
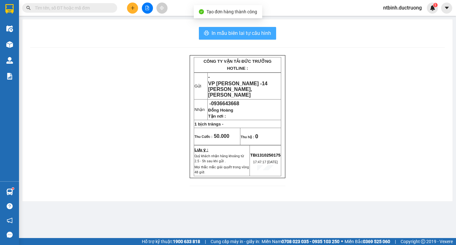
click at [239, 32] on span "In mẫu biên lai tự cấu hình" at bounding box center [240, 33] width 59 height 8
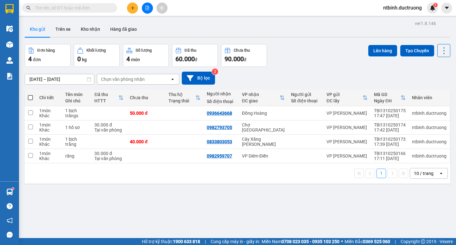
click at [28, 96] on th at bounding box center [30, 97] width 11 height 17
click at [31, 96] on span at bounding box center [30, 97] width 5 height 5
click at [30, 94] on input "checkbox" at bounding box center [30, 94] width 0 height 0
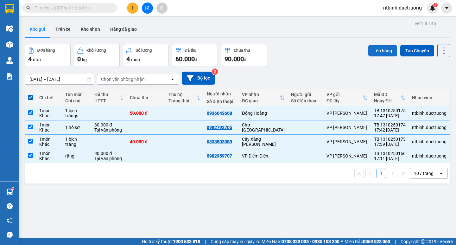
click at [375, 50] on button "Lên hàng" at bounding box center [382, 50] width 29 height 11
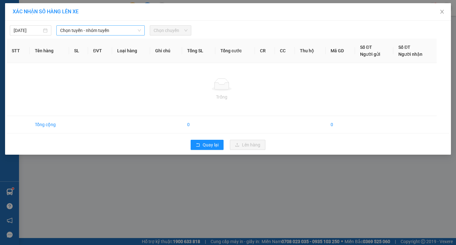
click at [134, 31] on span "Chọn tuyến - nhóm tuyến" at bounding box center [100, 30] width 81 height 9
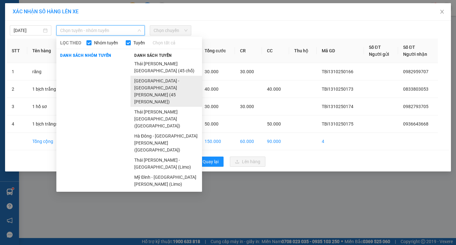
click at [143, 76] on li "[GEOGRAPHIC_DATA] - [GEOGRAPHIC_DATA][PERSON_NAME] (45 [PERSON_NAME])" at bounding box center [165, 91] width 71 height 31
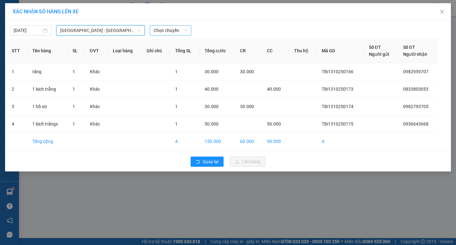
click at [169, 28] on span "Chọn chuyến" at bounding box center [170, 30] width 34 height 9
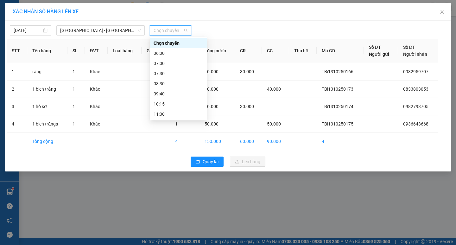
click at [170, 201] on div "18:30" at bounding box center [177, 204] width 49 height 7
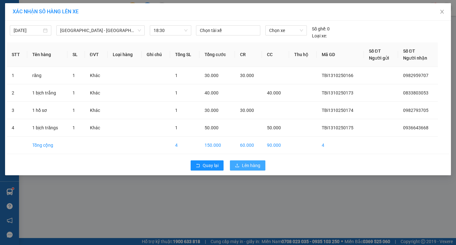
drag, startPoint x: 244, startPoint y: 154, endPoint x: 246, endPoint y: 161, distance: 7.8
click at [244, 154] on div "[DATE] [GEOGRAPHIC_DATA] - [GEOGRAPHIC_DATA][PERSON_NAME] (45 [PERSON_NAME]) LỌ…" at bounding box center [227, 98] width 445 height 154
click at [246, 163] on span "Lên hàng" at bounding box center [251, 165] width 18 height 7
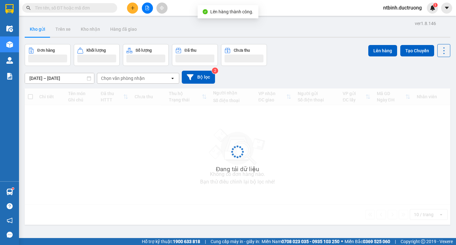
click at [147, 7] on icon "file-add" at bounding box center [147, 8] width 4 height 4
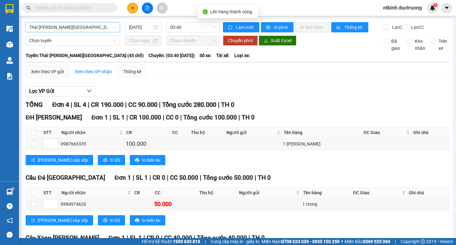
click at [78, 30] on span "Thái [PERSON_NAME][GEOGRAPHIC_DATA] (45 chỗ)" at bounding box center [72, 26] width 87 height 9
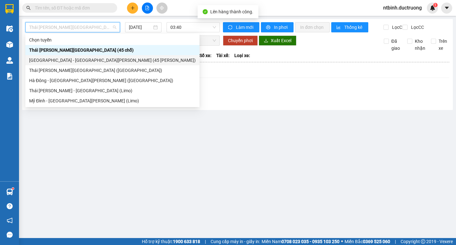
click at [62, 61] on div "[GEOGRAPHIC_DATA] - [GEOGRAPHIC_DATA][PERSON_NAME] (45 [PERSON_NAME])" at bounding box center [112, 60] width 166 height 7
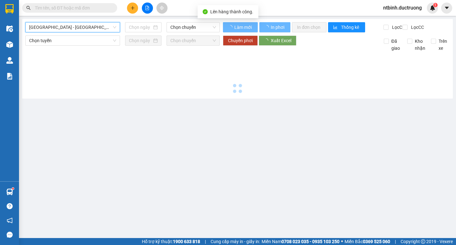
type input "[DATE]"
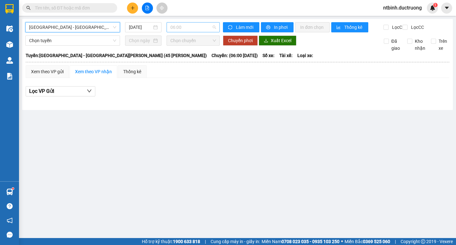
click at [173, 26] on span "06:00" at bounding box center [193, 26] width 46 height 9
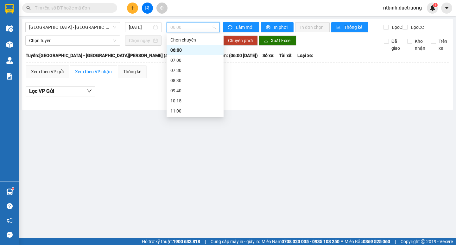
click at [186, 198] on div "18:30" at bounding box center [194, 201] width 49 height 7
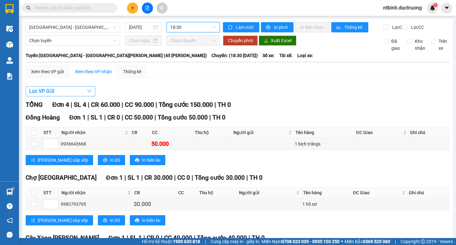
click at [46, 95] on span "Lọc VP Gửi" at bounding box center [41, 91] width 25 height 8
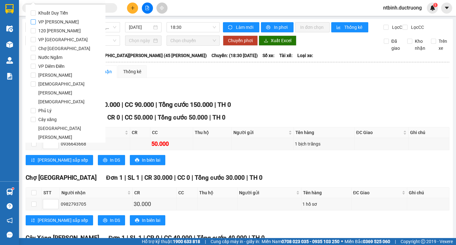
click at [56, 22] on span "VP [PERSON_NAME]" at bounding box center [59, 21] width 46 height 9
click at [36, 22] on input "VP [PERSON_NAME]" at bounding box center [33, 21] width 5 height 5
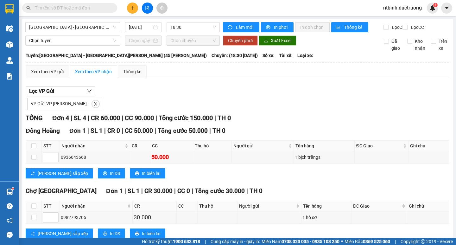
click at [275, 21] on div "[GEOGRAPHIC_DATA] - [GEOGRAPHIC_DATA][PERSON_NAME] (45 [PERSON_NAME]) [DATE] 18…" at bounding box center [237, 196] width 430 height 354
click at [275, 24] on span "In phơi" at bounding box center [281, 27] width 15 height 7
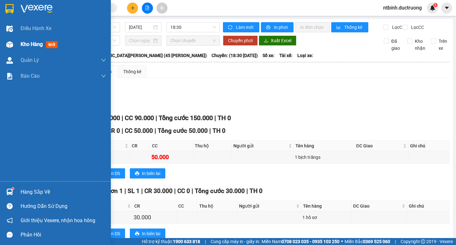
click at [11, 37] on div "Kho hàng mới" at bounding box center [55, 44] width 111 height 16
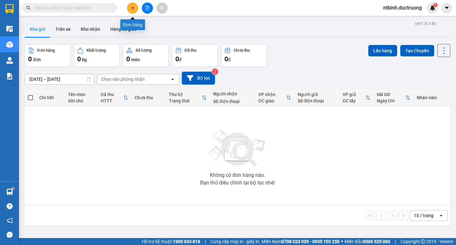
click at [131, 7] on icon "plus" at bounding box center [132, 8] width 4 height 4
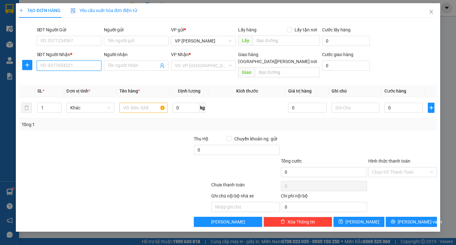
click at [83, 65] on input "SĐT Người Nhận *" at bounding box center [69, 65] width 65 height 10
type input "0928088493"
click at [204, 66] on input "search" at bounding box center [201, 65] width 53 height 9
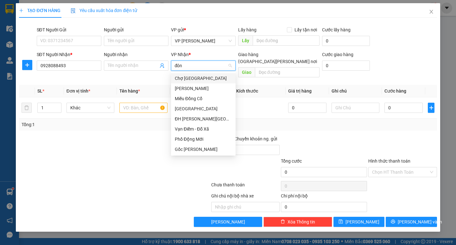
type input "đông"
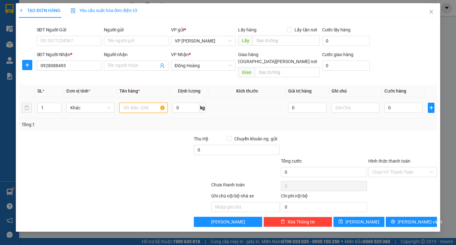
click at [147, 102] on input "text" at bounding box center [143, 107] width 48 height 10
type input "1 ctong"
click at [395, 106] on div "0" at bounding box center [403, 107] width 38 height 13
click at [394, 104] on input "0" at bounding box center [403, 107] width 38 height 10
click at [394, 104] on input "50" at bounding box center [403, 107] width 38 height 10
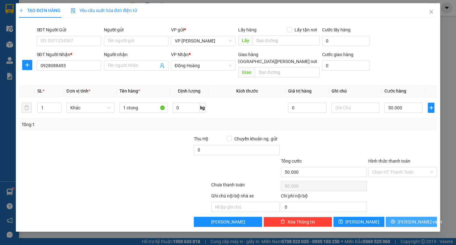
click at [395, 216] on button "[PERSON_NAME] và In" at bounding box center [410, 221] width 51 height 10
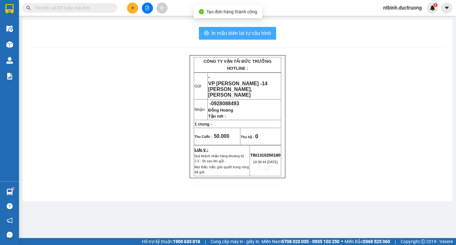
click at [250, 31] on span "In mẫu biên lai tự cấu hình" at bounding box center [240, 33] width 59 height 8
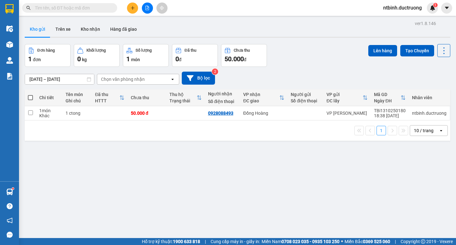
click at [128, 9] on button at bounding box center [132, 8] width 11 height 11
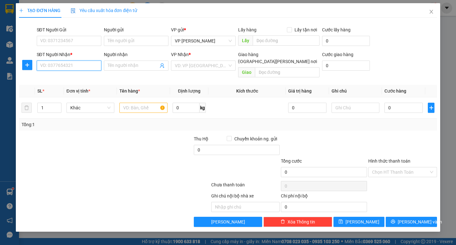
drag, startPoint x: 71, startPoint y: 70, endPoint x: 72, endPoint y: 67, distance: 3.6
click at [71, 68] on input "SĐT Người Nhận *" at bounding box center [69, 65] width 65 height 10
click at [88, 81] on div "0986260369" at bounding box center [68, 78] width 57 height 7
type input "0986260369"
click at [143, 102] on input "text" at bounding box center [143, 107] width 48 height 10
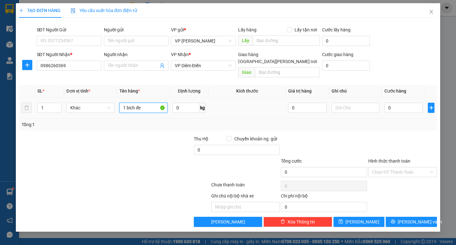
type input "1 bich đen"
click at [391, 102] on input "0" at bounding box center [403, 107] width 38 height 10
click at [389, 102] on input "50" at bounding box center [403, 107] width 38 height 10
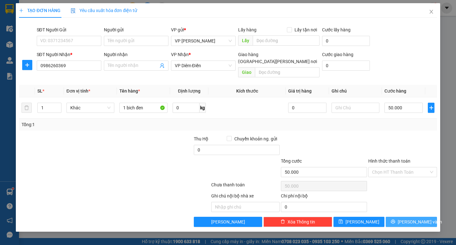
click at [401, 216] on button "[PERSON_NAME] và In" at bounding box center [410, 221] width 51 height 10
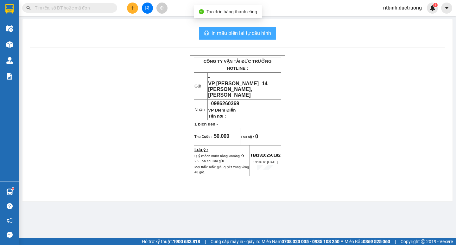
click at [251, 37] on span "In mẫu biên lai tự cấu hình" at bounding box center [240, 33] width 59 height 8
